Goal: Information Seeking & Learning: Find contact information

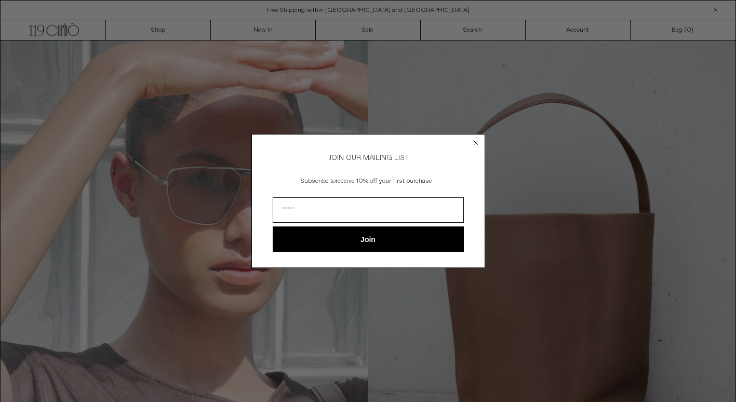
click at [477, 141] on circle "Close dialog" at bounding box center [475, 143] width 10 height 10
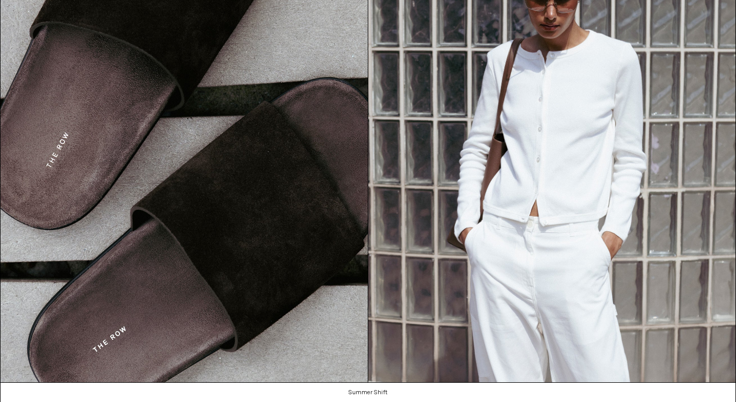
scroll to position [1141, 0]
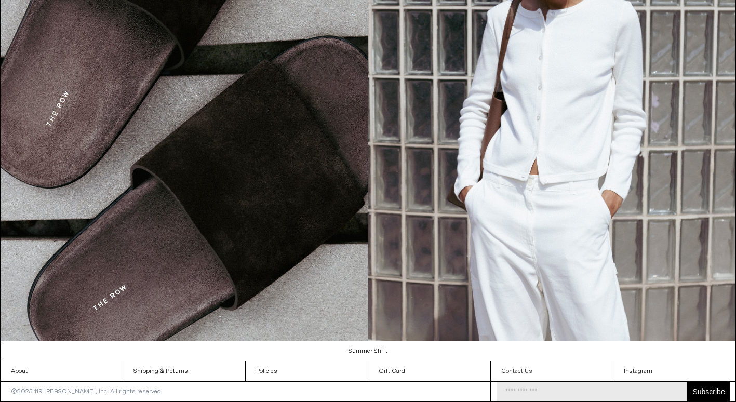
click at [570, 371] on link "Contact Us" at bounding box center [552, 371] width 122 height 20
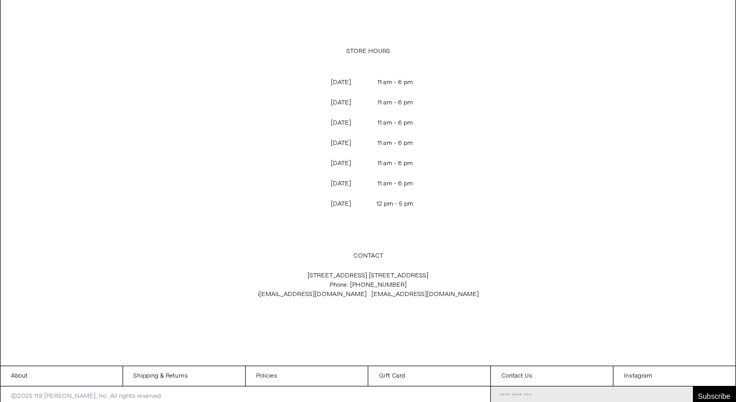
scroll to position [66, 0]
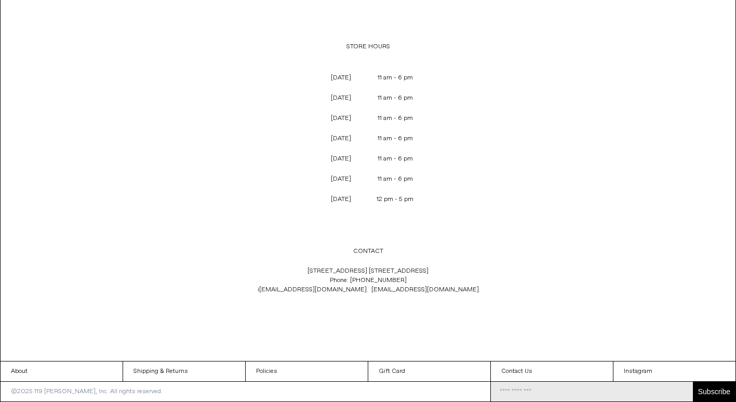
drag, startPoint x: 403, startPoint y: 281, endPoint x: 356, endPoint y: 282, distance: 47.8
click at [356, 282] on p "[STREET_ADDRESS] [GEOGRAPHIC_DATA] 1C4 Phone: [PHONE_NUMBER] i [EMAIL_ADDRESS][…" at bounding box center [368, 280] width 344 height 38
drag, startPoint x: 356, startPoint y: 282, endPoint x: 404, endPoint y: 279, distance: 48.4
click at [404, 279] on p "[STREET_ADDRESS] [GEOGRAPHIC_DATA] 1C4 Phone: [PHONE_NUMBER] i [EMAIL_ADDRESS][…" at bounding box center [368, 280] width 344 height 38
drag, startPoint x: 404, startPoint y: 279, endPoint x: 394, endPoint y: 276, distance: 10.5
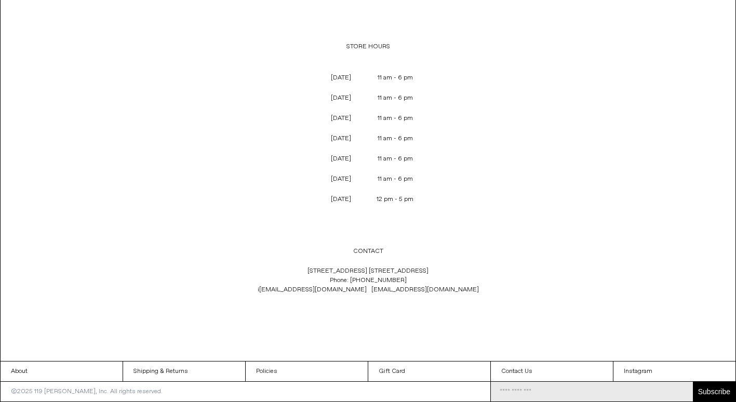
drag, startPoint x: 394, startPoint y: 276, endPoint x: 409, endPoint y: 282, distance: 16.0
click at [409, 282] on p "[STREET_ADDRESS] [GEOGRAPHIC_DATA] 1C4 Phone: [PHONE_NUMBER] i [EMAIL_ADDRESS][…" at bounding box center [368, 280] width 344 height 38
drag, startPoint x: 404, startPoint y: 277, endPoint x: 355, endPoint y: 278, distance: 49.3
click at [355, 278] on p "[STREET_ADDRESS] [GEOGRAPHIC_DATA] 1C4 Phone: [PHONE_NUMBER] i [EMAIL_ADDRESS][…" at bounding box center [368, 280] width 344 height 38
copy p "[PHONE_NUMBER]"
